Goal: Transaction & Acquisition: Purchase product/service

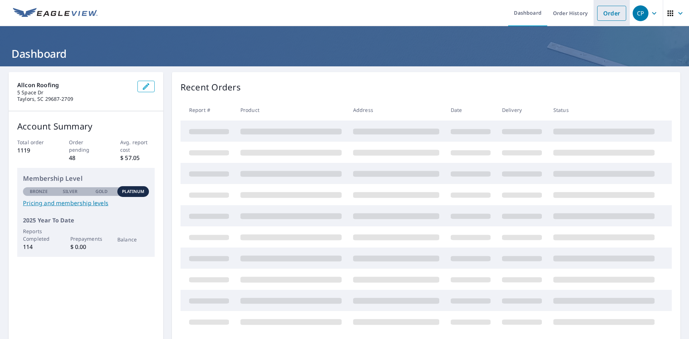
click at [612, 10] on link "Order" at bounding box center [612, 13] width 29 height 15
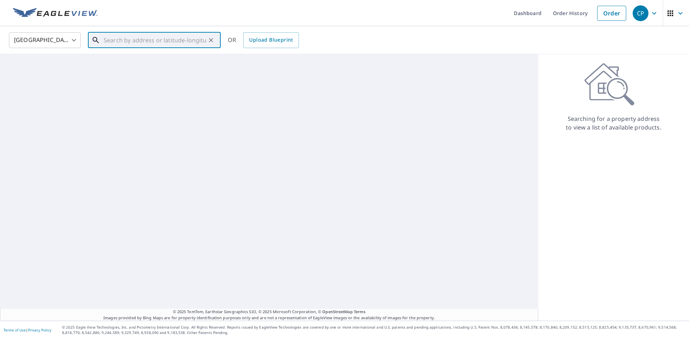
click at [144, 45] on input "text" at bounding box center [155, 40] width 102 height 20
paste input "[STREET_ADDRESS]"
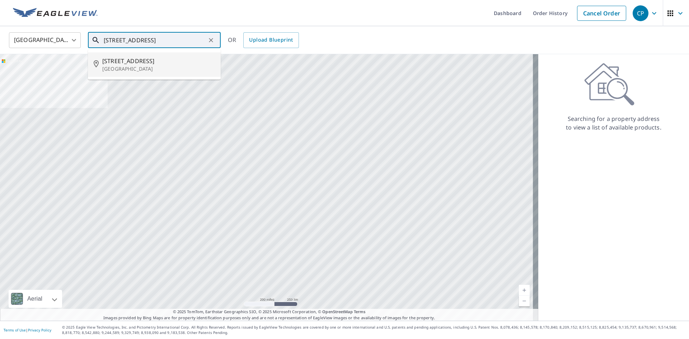
click at [135, 59] on span "[STREET_ADDRESS]" at bounding box center [158, 61] width 113 height 9
type input "[STREET_ADDRESS]"
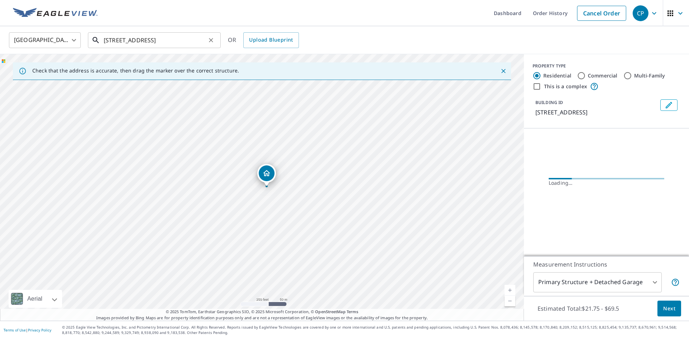
click at [154, 40] on input "[STREET_ADDRESS]" at bounding box center [155, 40] width 102 height 20
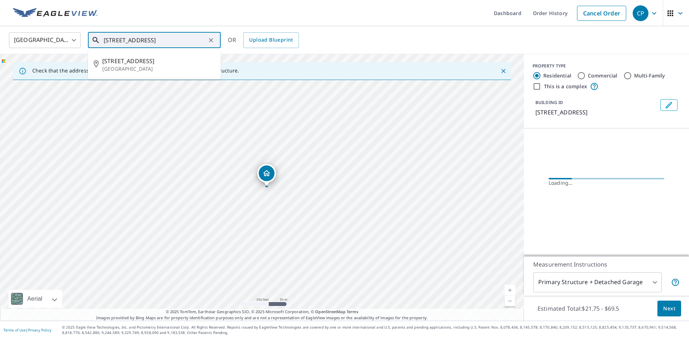
click at [154, 40] on input "[STREET_ADDRESS]" at bounding box center [155, 40] width 102 height 20
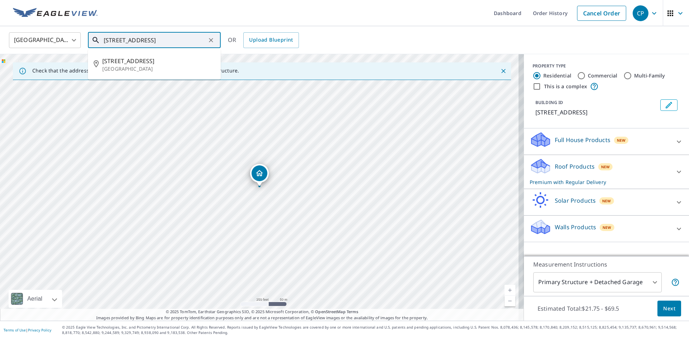
click at [167, 34] on input "[STREET_ADDRESS]" at bounding box center [155, 40] width 102 height 20
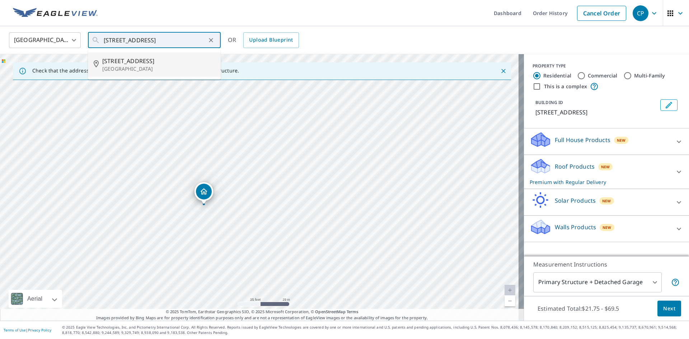
click at [664, 305] on span "Next" at bounding box center [670, 309] width 12 height 9
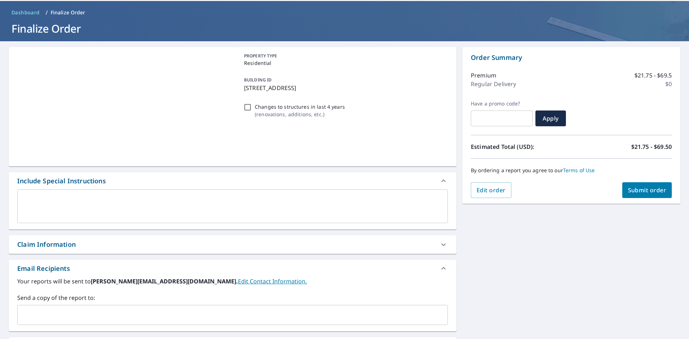
scroll to position [113, 0]
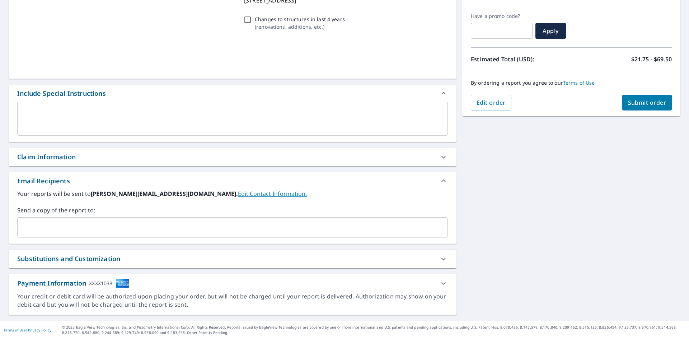
click at [94, 224] on input "text" at bounding box center [227, 228] width 414 height 14
paste input "[PERSON_NAME][EMAIL_ADDRESS][DOMAIN_NAME]"
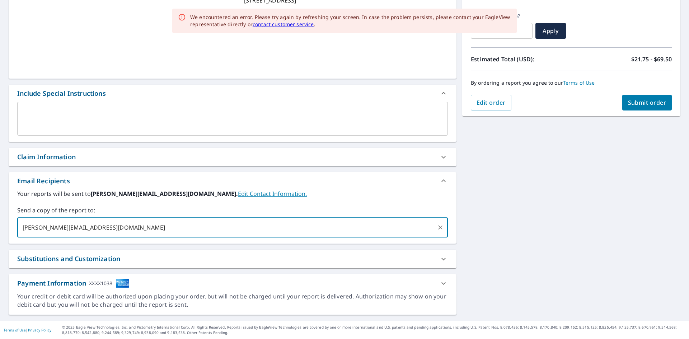
type input "[PERSON_NAME][EMAIL_ADDRESS][DOMAIN_NAME]"
click at [484, 210] on div "PROPERTY TYPE Residential BUILDING ID [STREET_ADDRESS] Changes to structures in…" at bounding box center [344, 137] width 689 height 367
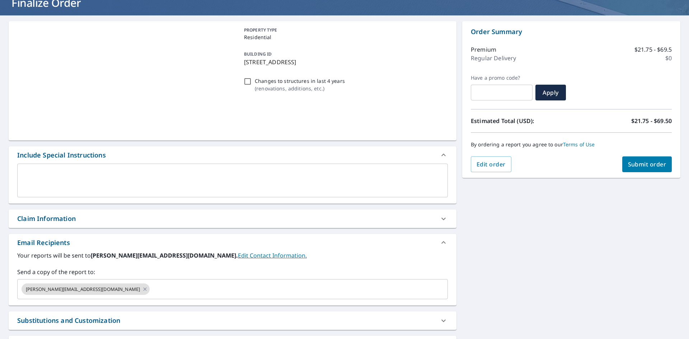
scroll to position [0, 0]
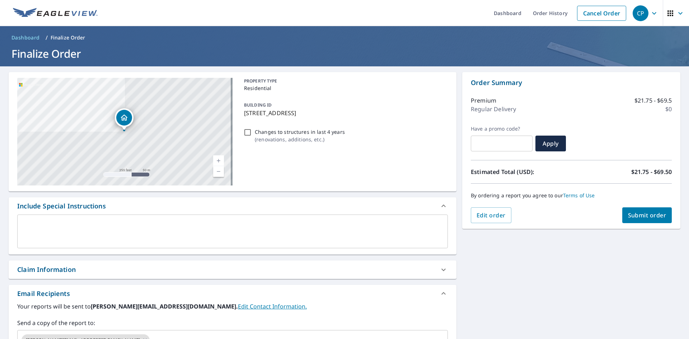
click at [638, 214] on span "Submit order" at bounding box center [647, 216] width 38 height 8
